Goal: Task Accomplishment & Management: Complete application form

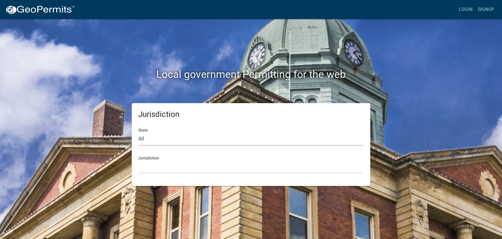
click at [143, 134] on select "All Colorado Georgia Indiana Iowa Kansas Minnesota Ohio South Carolina Wisconsin" at bounding box center [251, 138] width 226 height 13
select select "[US_STATE]"
click at [138, 132] on select "All Colorado Georgia Indiana Iowa Kansas Minnesota Ohio South Carolina Wisconsin" at bounding box center [251, 138] width 226 height 13
click at [146, 161] on select "City of Charlestown, Indiana City of Jeffersonville, Indiana City of Logansport…" at bounding box center [251, 166] width 226 height 13
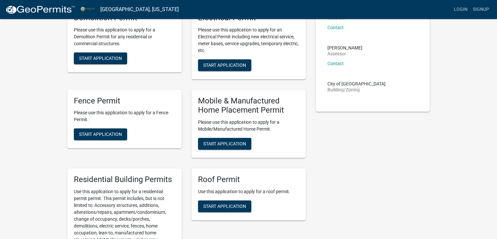
scroll to position [460, 0]
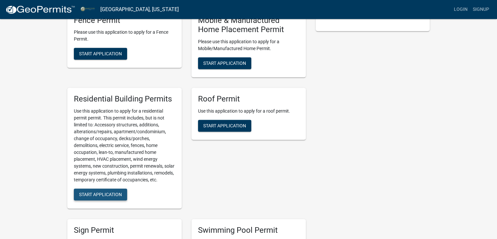
click at [105, 196] on span "Start Application" at bounding box center [100, 193] width 43 height 5
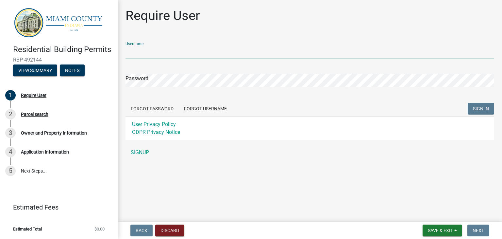
click at [167, 57] on input "Username" at bounding box center [309, 52] width 369 height 13
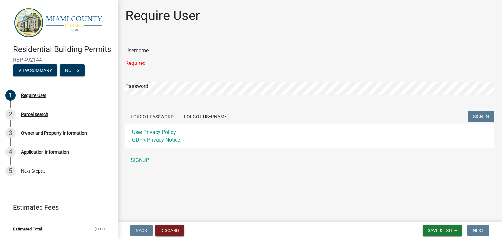
click at [146, 150] on div "Username Required Password Forgot Password Forgot Username SIGN IN User Privacy…" at bounding box center [309, 102] width 369 height 130
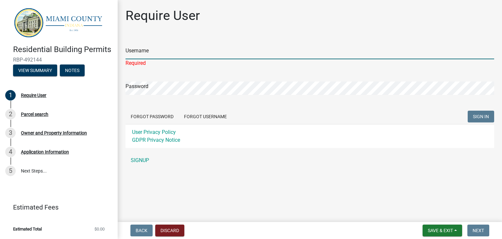
click at [147, 52] on input "Username" at bounding box center [309, 52] width 369 height 13
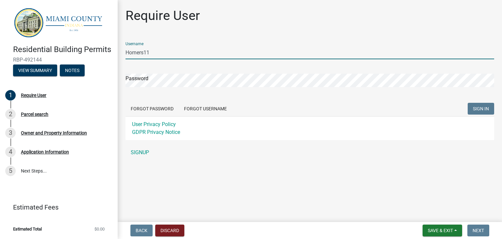
type input "Horners11"
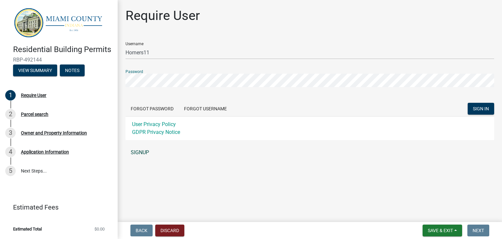
click at [145, 152] on link "SIGNUP" at bounding box center [309, 152] width 369 height 13
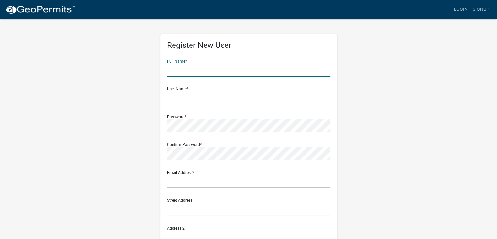
click at [223, 64] on input "text" at bounding box center [248, 69] width 163 height 13
click at [227, 70] on input "text" at bounding box center [248, 69] width 163 height 13
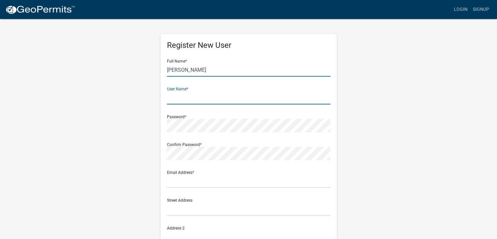
click at [227, 70] on input "James" at bounding box center [248, 69] width 163 height 13
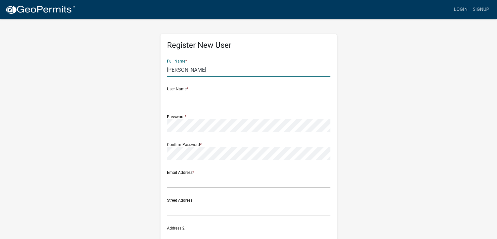
type input "James Horner"
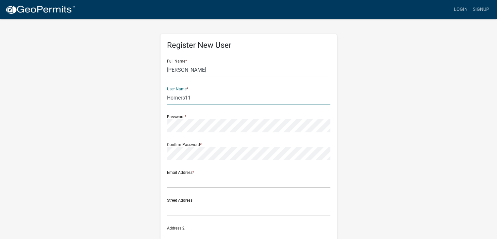
type input "Horners11"
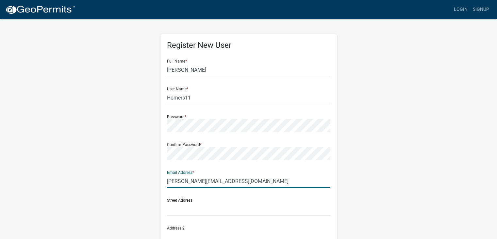
type input "mike@goalc.com"
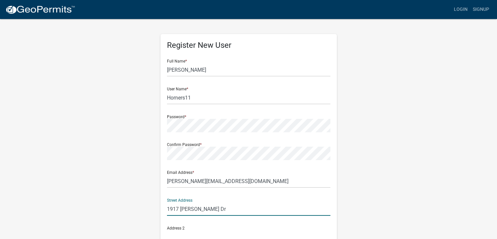
type input "1917 Nathan Dr"
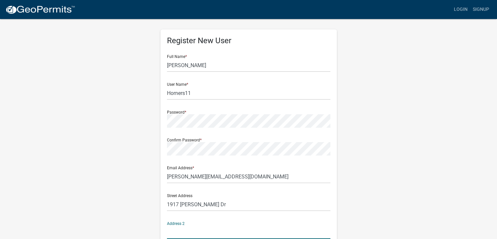
scroll to position [129, 0]
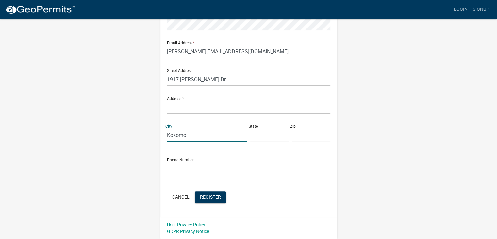
type input "Kokomo"
type input "IN"
type input "46901"
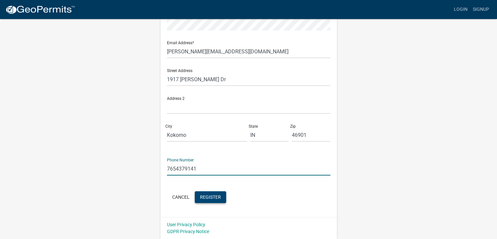
type input "7654379141"
click at [209, 196] on span "Register" at bounding box center [210, 196] width 21 height 5
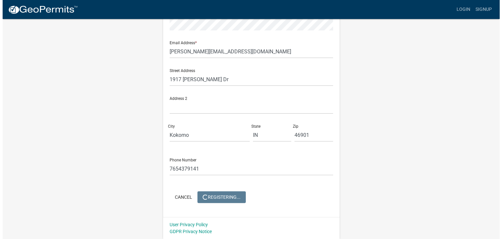
scroll to position [0, 0]
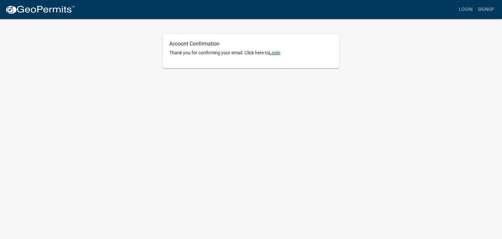
click at [273, 55] on link "Login" at bounding box center [274, 52] width 11 height 5
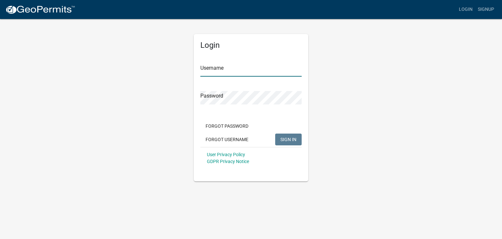
type input "Horners11"
click at [286, 139] on span "SIGN IN" at bounding box center [288, 138] width 16 height 5
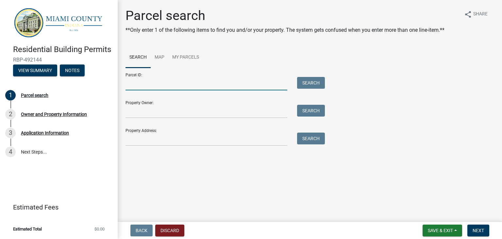
click at [162, 83] on input "Parcel ID:" at bounding box center [206, 83] width 162 height 13
click at [155, 57] on link "Map" at bounding box center [160, 57] width 18 height 21
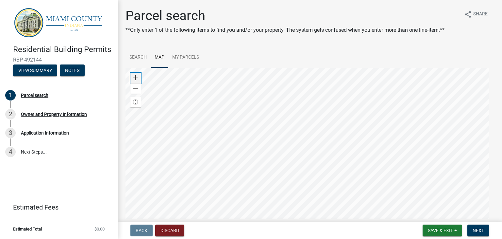
click at [137, 75] on span at bounding box center [135, 77] width 5 height 5
click at [241, 118] on div at bounding box center [309, 149] width 369 height 163
click at [251, 68] on div at bounding box center [309, 149] width 369 height 163
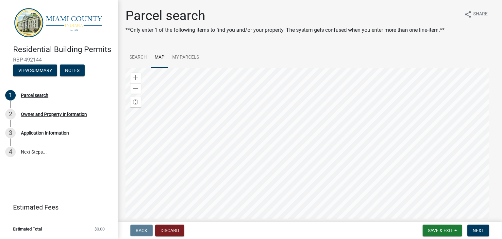
click at [277, 166] on div at bounding box center [309, 149] width 369 height 163
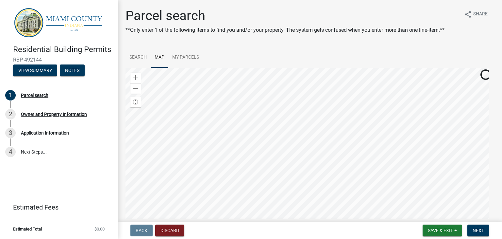
click at [277, 166] on div at bounding box center [309, 149] width 369 height 163
click at [238, 94] on div at bounding box center [309, 149] width 369 height 163
click at [248, 127] on div at bounding box center [309, 149] width 369 height 163
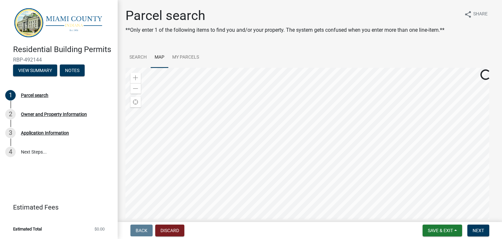
click at [245, 110] on div at bounding box center [309, 149] width 369 height 163
click at [224, 144] on div at bounding box center [309, 149] width 369 height 163
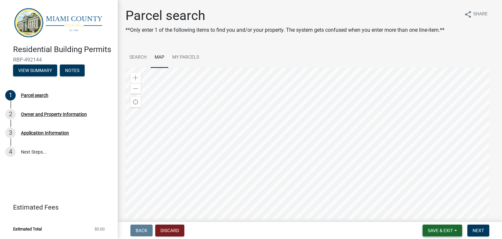
click at [433, 230] on span "Save & Exit" at bounding box center [440, 229] width 25 height 5
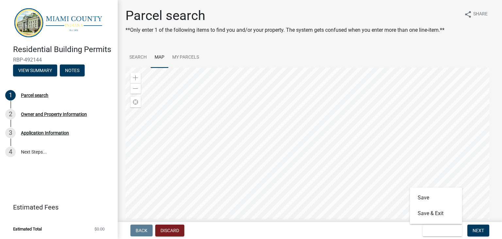
click at [343, 232] on div "Back Discard Save & Exit Save Save & Exit Next" at bounding box center [310, 230] width 374 height 12
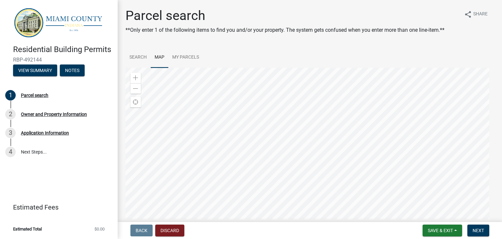
scroll to position [77, 0]
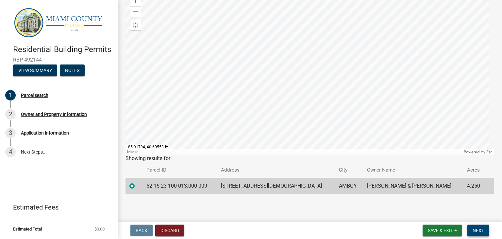
click at [481, 229] on span "Next" at bounding box center [478, 229] width 11 height 5
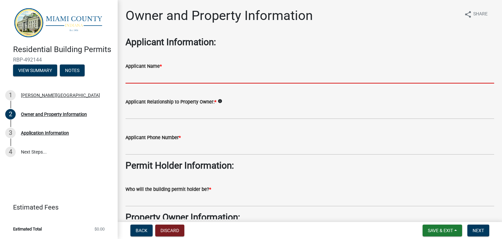
click at [206, 76] on input "Applicant Name *" at bounding box center [309, 76] width 369 height 13
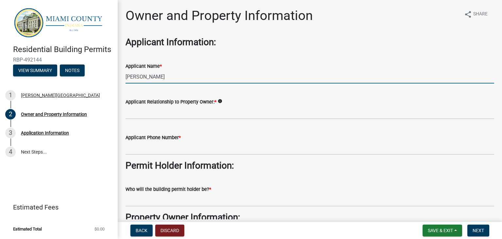
type input "James Horner"
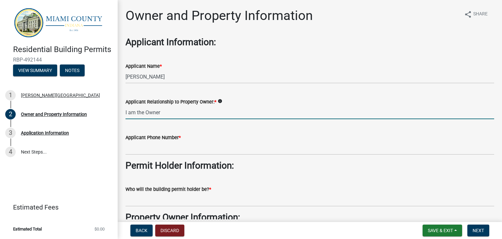
type input "I am the Owner"
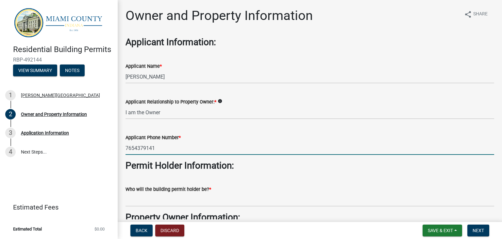
type input "7654379141"
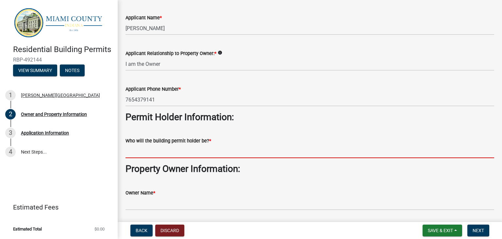
scroll to position [48, 0]
click at [188, 147] on input "Who will the building permit holder be? *" at bounding box center [309, 150] width 369 height 13
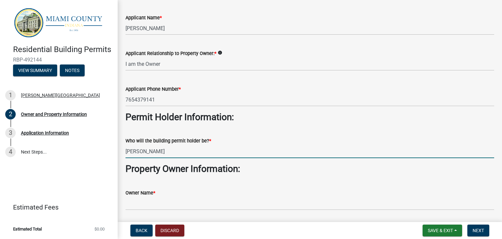
type input "James Horner"
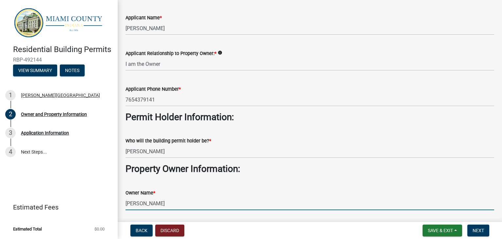
scroll to position [113, 0]
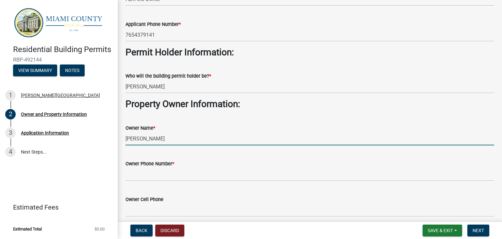
type input "James Horner"
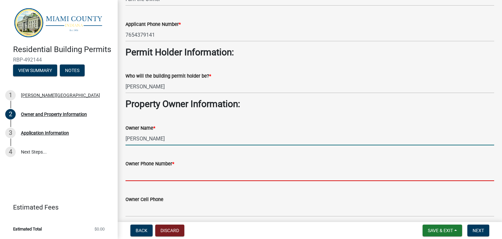
click at [200, 172] on input "Owner Phone Number *" at bounding box center [309, 173] width 369 height 13
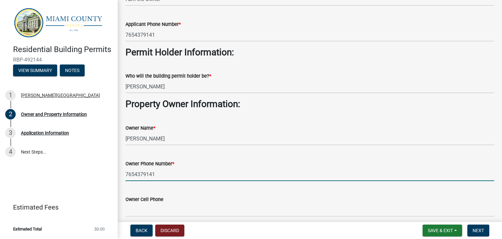
type input "7654379141"
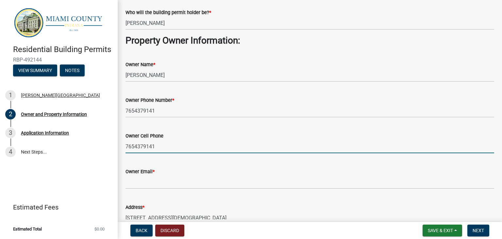
scroll to position [180, 0]
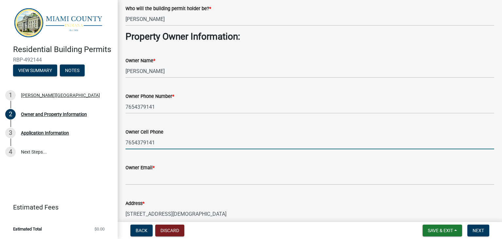
type input "7654379141"
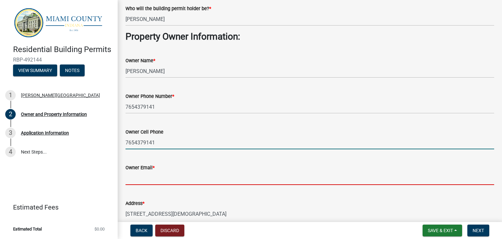
click at [182, 177] on input "Owner Email *" at bounding box center [309, 177] width 369 height 13
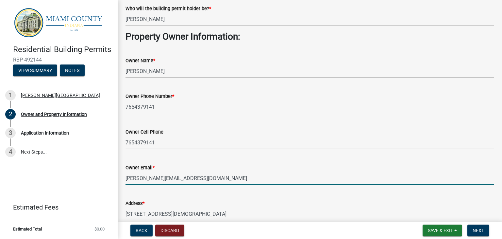
type input "mike@goalc.com"
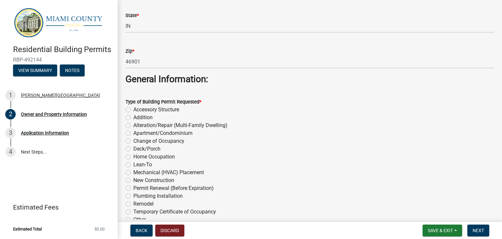
scroll to position [647, 0]
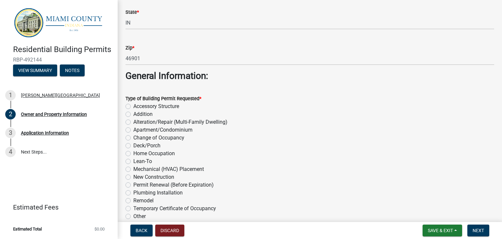
click at [133, 176] on label "New Construction" at bounding box center [153, 177] width 41 height 8
click at [133, 176] on input "New Construction" at bounding box center [135, 175] width 4 height 4
radio input "true"
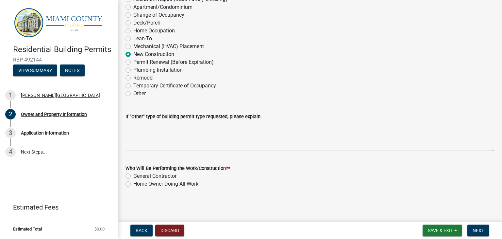
click at [133, 185] on label "Home Owner Doing All Work" at bounding box center [165, 184] width 65 height 8
click at [133, 184] on input "Home Owner Doing All Work" at bounding box center [135, 182] width 4 height 4
radio input "true"
click at [475, 229] on span "Next" at bounding box center [478, 229] width 11 height 5
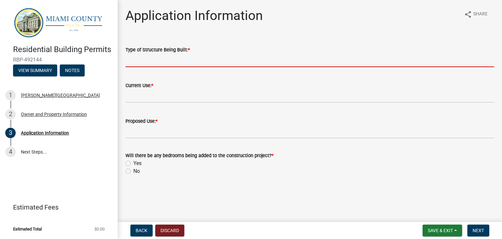
click at [258, 63] on input "Type of Structure Being Built: *" at bounding box center [309, 60] width 369 height 13
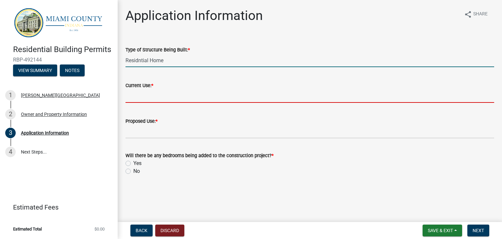
click at [258, 63] on input "Residntial Home" at bounding box center [309, 60] width 369 height 13
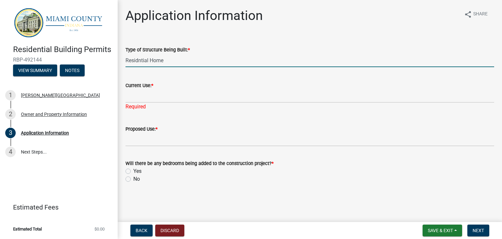
click at [258, 63] on input "Residntial Home" at bounding box center [309, 60] width 369 height 13
click at [130, 62] on input "Residntial Home" at bounding box center [309, 60] width 369 height 13
type input "Residental Home"
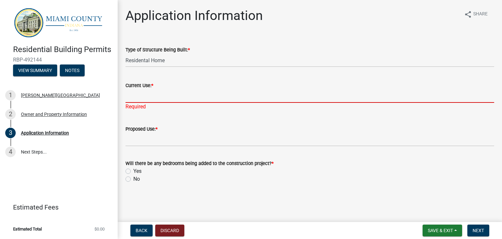
type input "C"
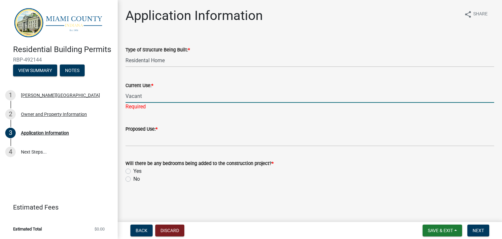
type input "Vacant"
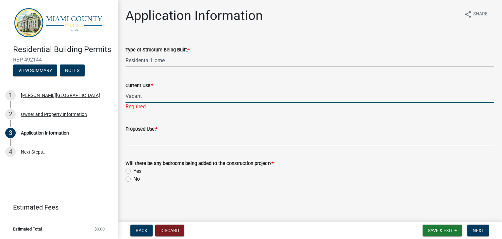
click at [145, 139] on wm-data-entity-input "Proposed Use: *" at bounding box center [309, 134] width 369 height 36
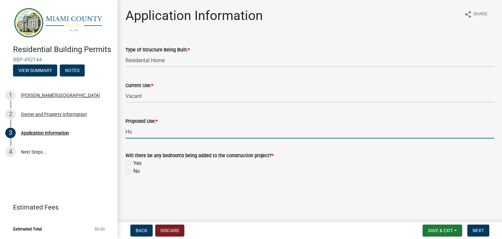
type input "H"
type input "Residence"
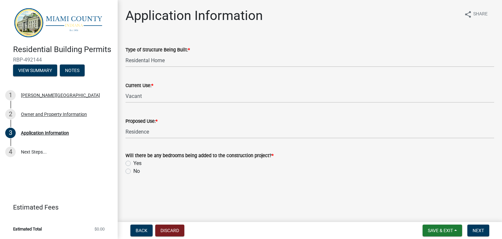
click at [133, 162] on label "Yes" at bounding box center [137, 163] width 8 height 8
click at [133, 162] on input "Yes" at bounding box center [135, 161] width 4 height 4
radio input "true"
click at [133, 170] on label "No" at bounding box center [136, 171] width 7 height 8
click at [133, 170] on input "No" at bounding box center [135, 169] width 4 height 4
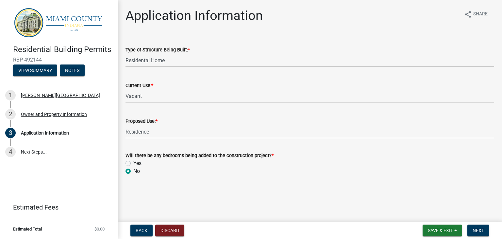
radio input "true"
click at [133, 161] on label "Yes" at bounding box center [137, 163] width 8 height 8
click at [133, 161] on input "Yes" at bounding box center [135, 161] width 4 height 4
radio input "true"
click at [481, 233] on button "Next" at bounding box center [478, 230] width 22 height 12
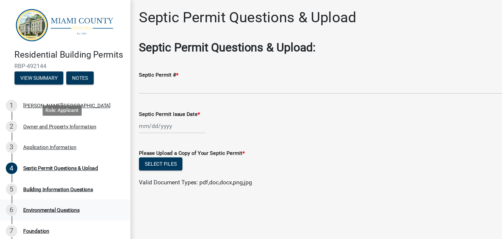
scroll to position [95, 0]
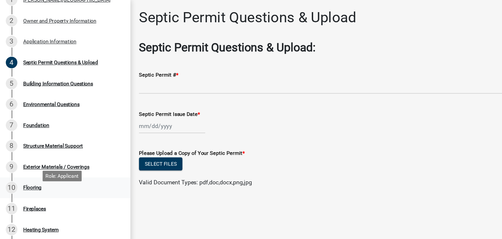
click at [39, 174] on div "10 Flooring" at bounding box center [56, 169] width 102 height 10
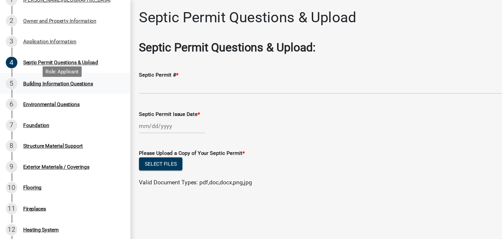
click at [26, 85] on link "5 Building Information Questions" at bounding box center [59, 75] width 118 height 19
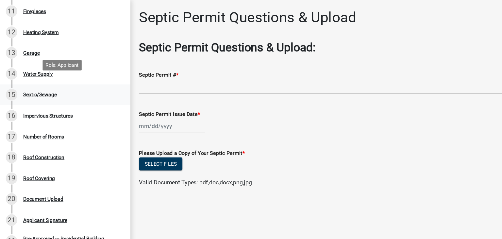
scroll to position [290, 0]
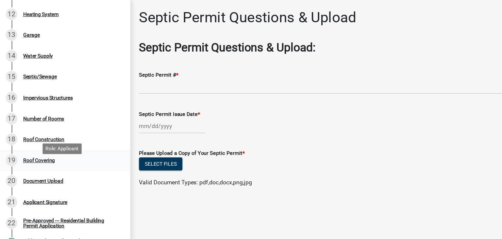
click at [20, 150] on div "19 Roof Covering" at bounding box center [56, 144] width 102 height 10
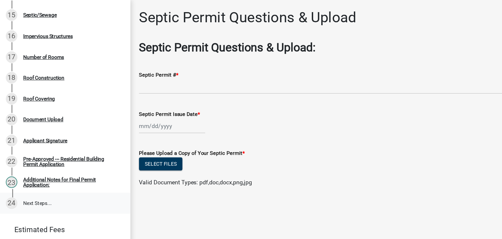
scroll to position [0, 0]
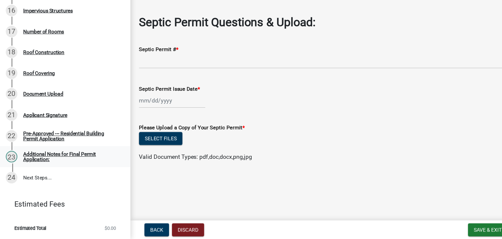
click at [14, 162] on div "23" at bounding box center [10, 164] width 10 height 10
